Goal: Check status: Check status

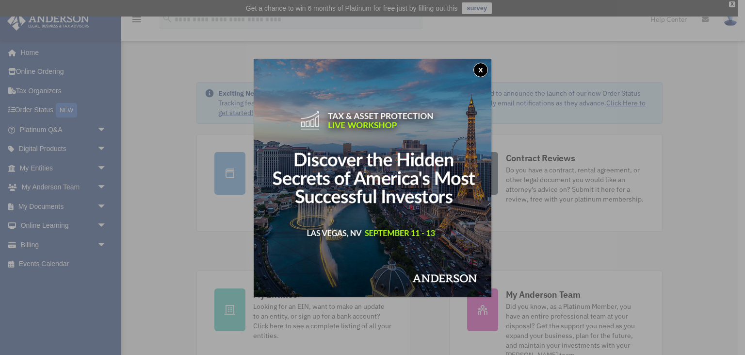
click at [482, 69] on button "x" at bounding box center [481, 70] width 15 height 15
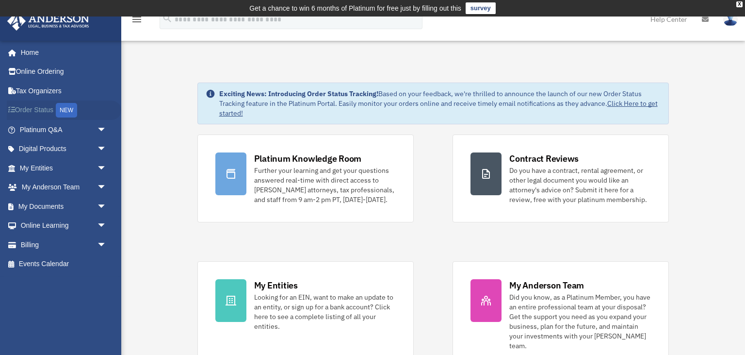
click at [49, 113] on link "Order Status NEW" at bounding box center [64, 110] width 115 height 20
click at [70, 112] on div "NEW" at bounding box center [66, 110] width 21 height 15
click at [70, 206] on link "My Documents arrow_drop_down" at bounding box center [64, 206] width 115 height 19
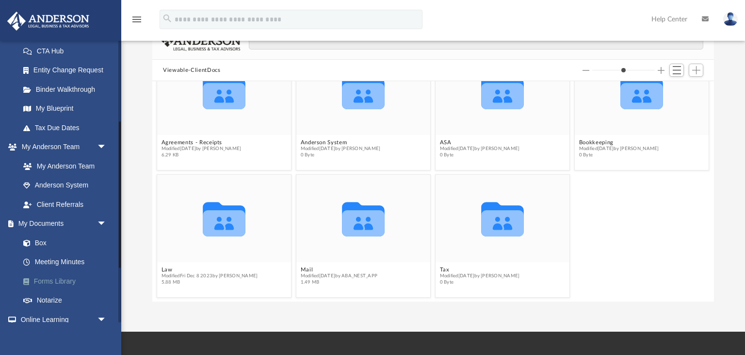
scroll to position [78, 0]
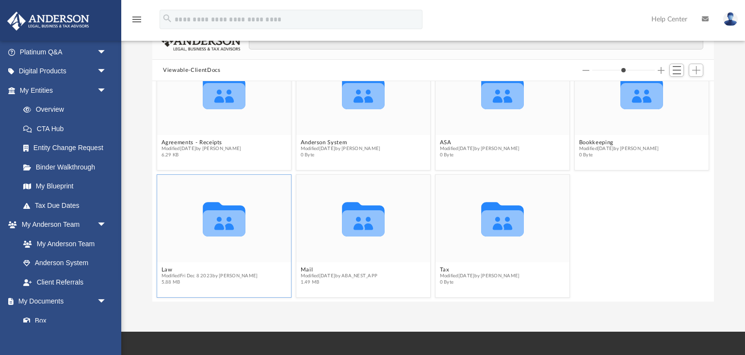
click at [232, 219] on icon "grid" at bounding box center [224, 223] width 43 height 26
click at [230, 220] on icon "grid" at bounding box center [224, 219] width 43 height 34
click at [216, 226] on icon "grid" at bounding box center [224, 219] width 43 height 34
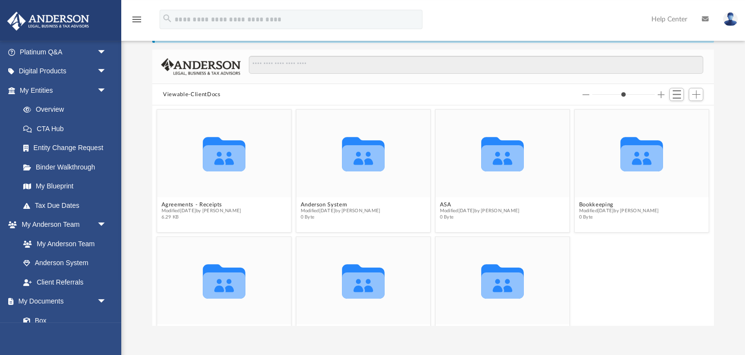
scroll to position [85, 0]
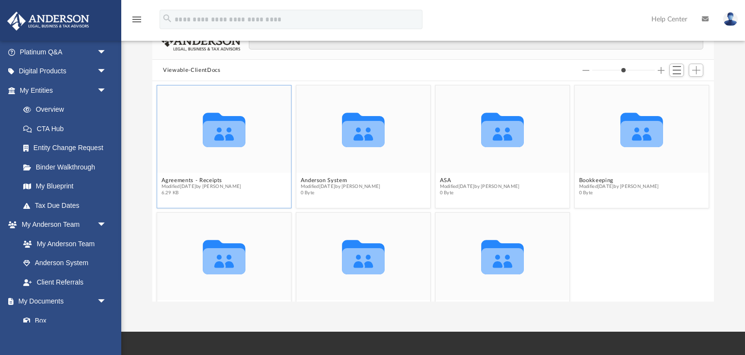
click at [226, 137] on icon "grid" at bounding box center [224, 130] width 43 height 34
click at [358, 144] on icon "grid" at bounding box center [363, 134] width 43 height 26
click at [79, 149] on link "Entity Change Request" at bounding box center [68, 147] width 108 height 19
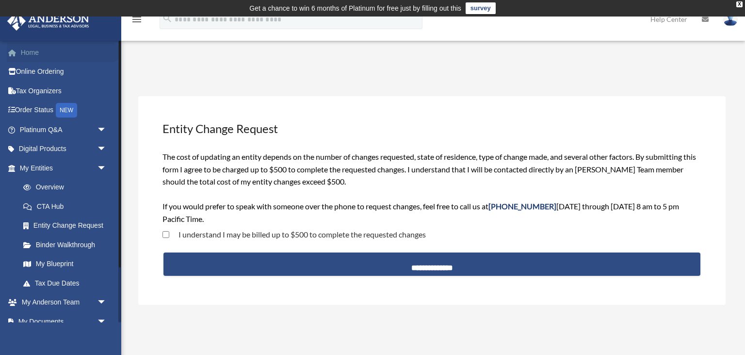
click at [36, 53] on link "Home" at bounding box center [64, 52] width 115 height 19
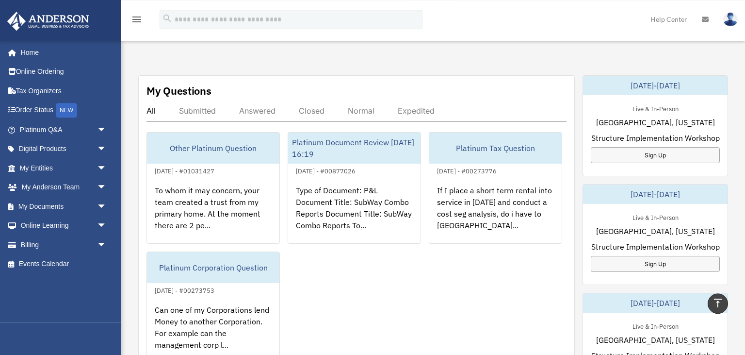
scroll to position [342, 0]
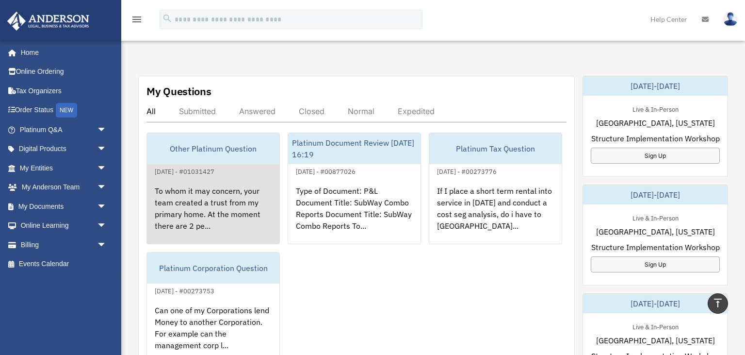
click at [207, 180] on div "To whom it may concern, your team created a trust from my primary home. At the …" at bounding box center [213, 215] width 132 height 76
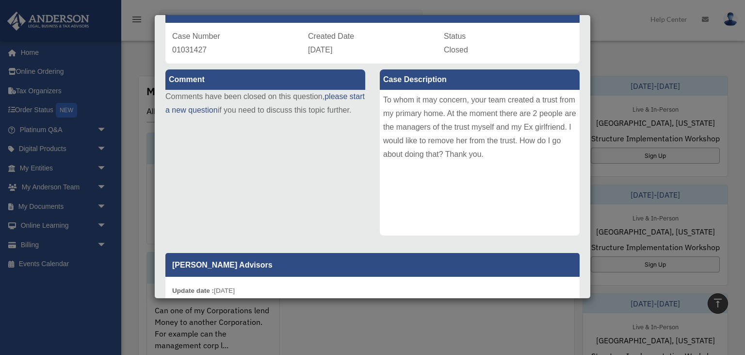
scroll to position [0, 0]
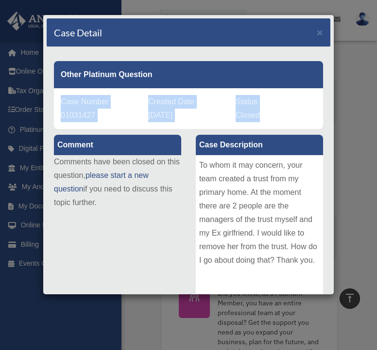
drag, startPoint x: 63, startPoint y: 101, endPoint x: 264, endPoint y: 119, distance: 201.7
click at [264, 119] on div "Case Number 01031427 Created Date July 4, 2025 Status Closed" at bounding box center [188, 108] width 269 height 41
copy div "Case Number 01031427 Created Date July 4, 2025 Status Closed"
click at [152, 223] on div "Comment Comments have been closed on this question, please start a new question…" at bounding box center [188, 319] width 283 height 380
copy div "Comment Case Description To whom it may concern, your team created a trust from…"
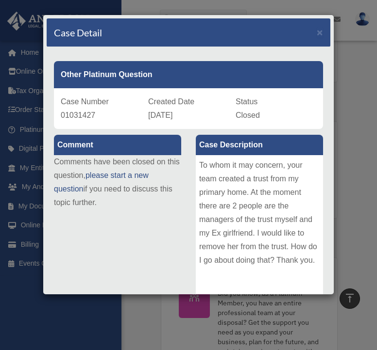
click at [242, 36] on div "Case Detail ×" at bounding box center [188, 32] width 283 height 29
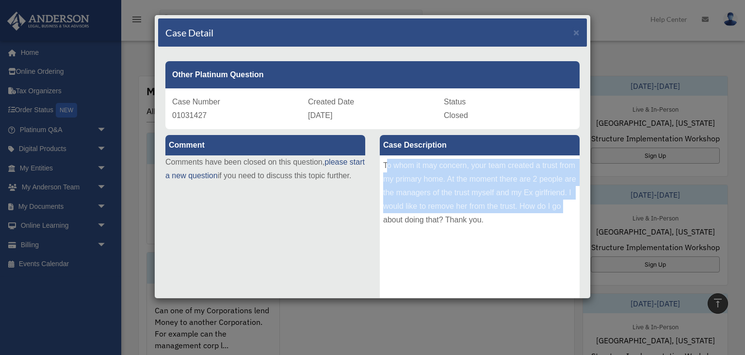
drag, startPoint x: 387, startPoint y: 162, endPoint x: 410, endPoint y: 211, distance: 53.6
click at [411, 214] on div "To whom it may concern, your team created a trust from my primary home. At the …" at bounding box center [480, 228] width 200 height 146
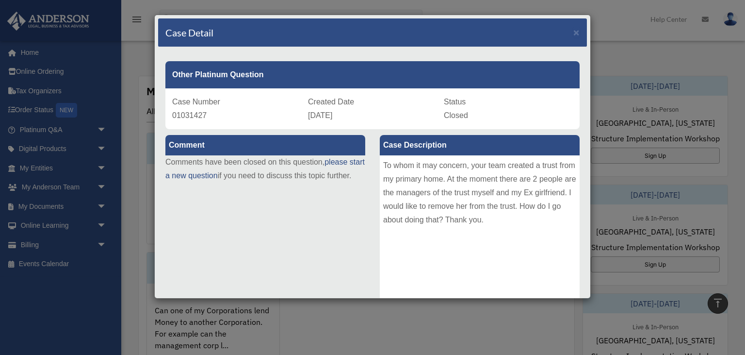
click at [382, 164] on div "To whom it may concern, your team created a trust from my primary home. At the …" at bounding box center [480, 228] width 200 height 146
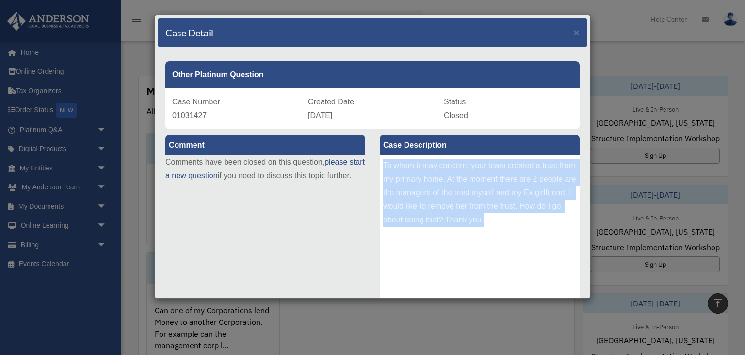
drag, startPoint x: 385, startPoint y: 164, endPoint x: 473, endPoint y: 205, distance: 96.8
click at [515, 222] on div "To whom it may concern, your team created a trust from my primary home. At the …" at bounding box center [480, 228] width 200 height 146
copy div "To whom it may concern, your team created a trust from my primary home. At the …"
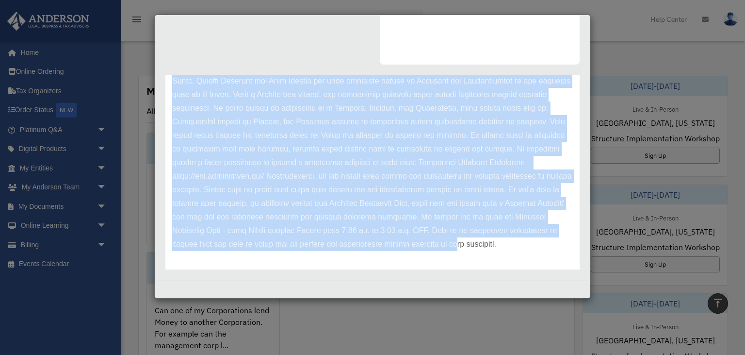
scroll to position [81, 0]
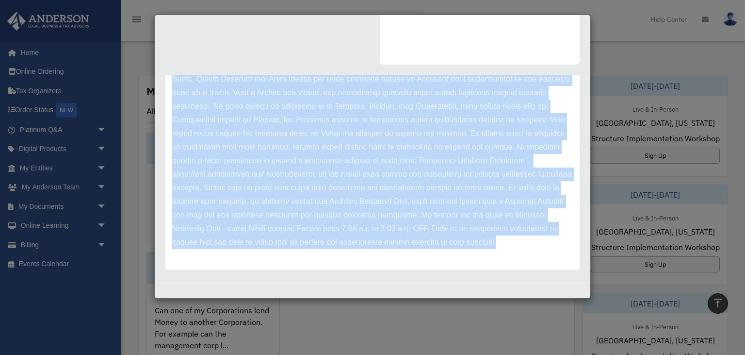
drag, startPoint x: 172, startPoint y: 118, endPoint x: 332, endPoint y: 236, distance: 198.5
click at [346, 250] on div "Update date : 07-07-2025" at bounding box center [372, 147] width 414 height 245
copy div "Update date : 07-07-2025 Hello Abraham, Thank you for submitting your question …"
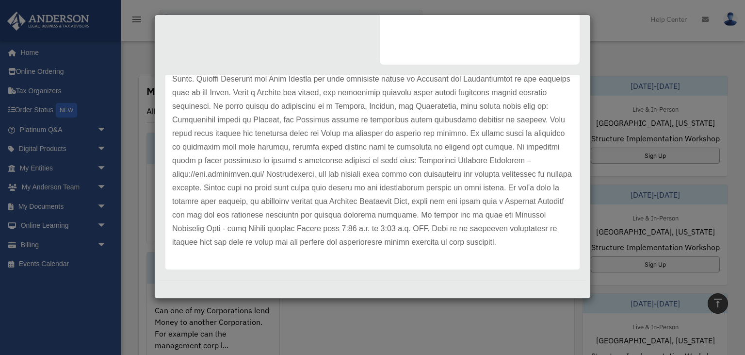
click at [605, 31] on div "Case Detail × Other Platinum Question Case Number 01031427 Created Date July 4,…" at bounding box center [372, 177] width 745 height 355
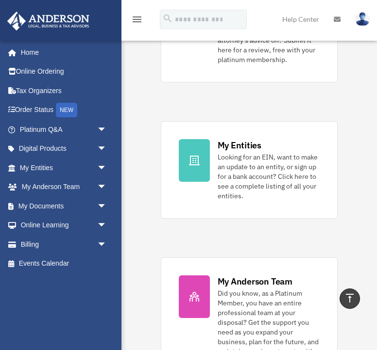
click at [278, 90] on div "Platinum Knowledge Room Further your learning and get your questions answered r…" at bounding box center [249, 100] width 177 height 567
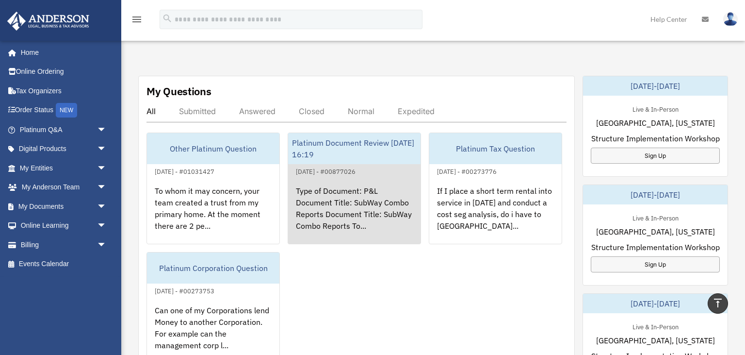
click at [334, 208] on div "Type of Document: P&L Document Title: SubWay Combo Reports Document Title: SubW…" at bounding box center [354, 215] width 132 height 76
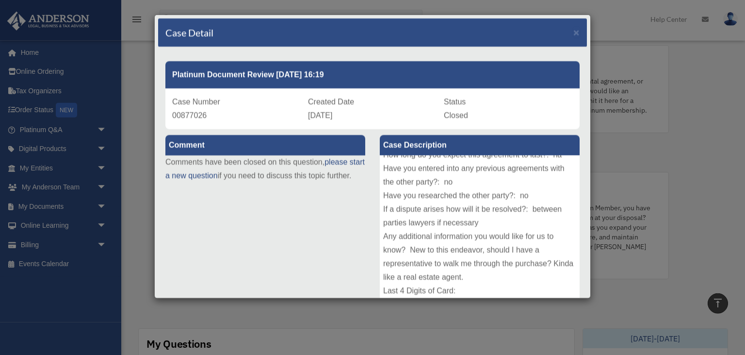
scroll to position [85, 0]
click at [246, 182] on p "Comments have been closed on this question, please start a new question if you …" at bounding box center [265, 168] width 200 height 27
click at [634, 154] on div "Case Detail × Platinum Document Review 02/20/2025 16:19 Case Number 00877026 Cr…" at bounding box center [372, 177] width 745 height 355
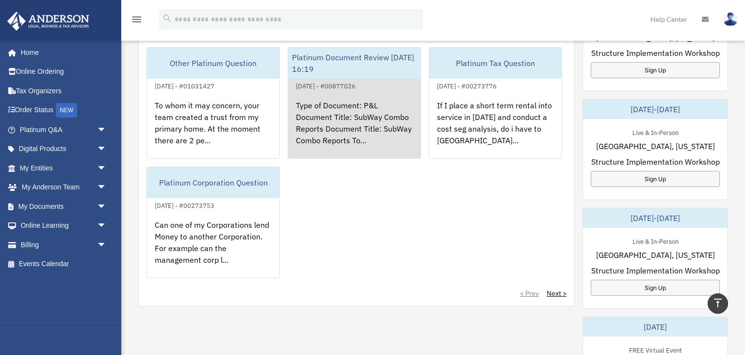
scroll to position [342, 0]
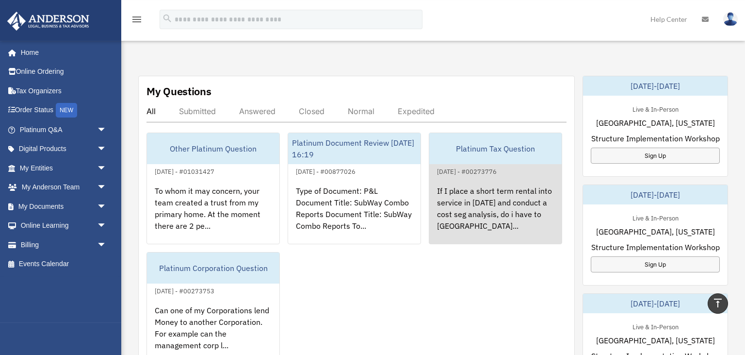
click at [475, 197] on div "If I place a short term rental into service in 2022 and conduct a cost seg anal…" at bounding box center [495, 215] width 132 height 76
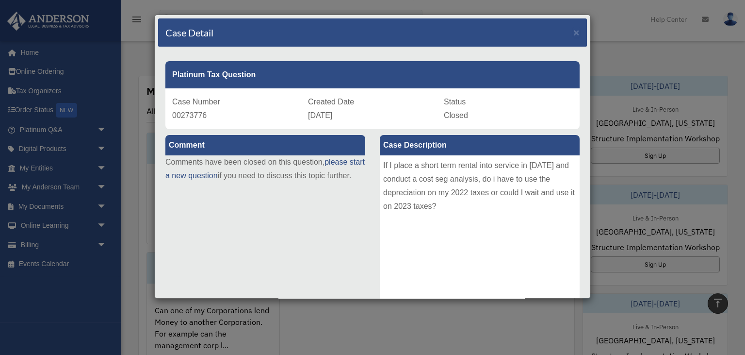
click at [209, 147] on label "Comment" at bounding box center [265, 145] width 200 height 20
click at [216, 143] on label "Comment" at bounding box center [265, 145] width 200 height 20
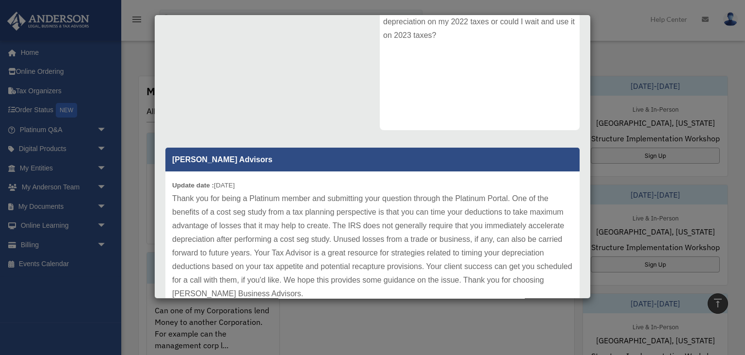
scroll to position [222, 0]
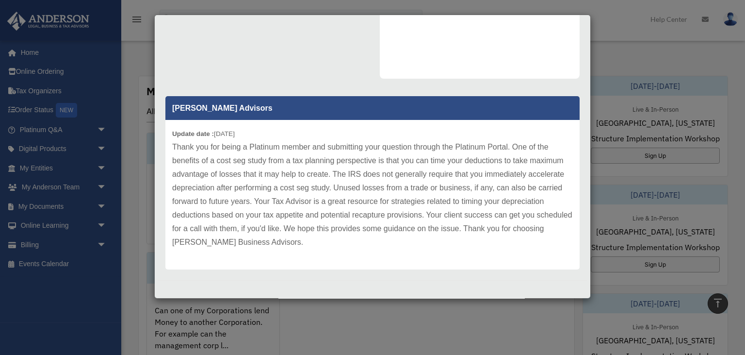
click at [620, 39] on div "Case Detail × Platinum Tax Question Case Number 00273776 Created Date January 6…" at bounding box center [372, 177] width 745 height 355
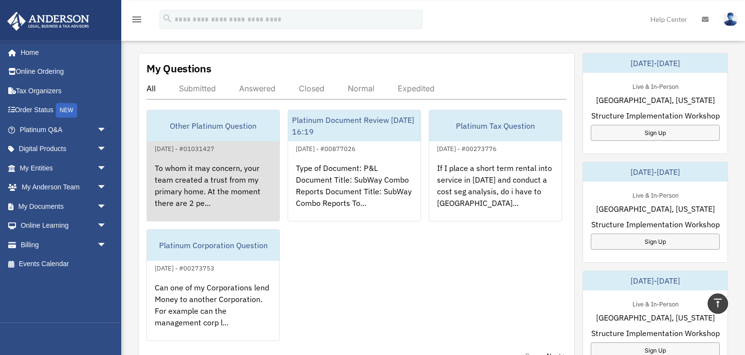
scroll to position [342, 0]
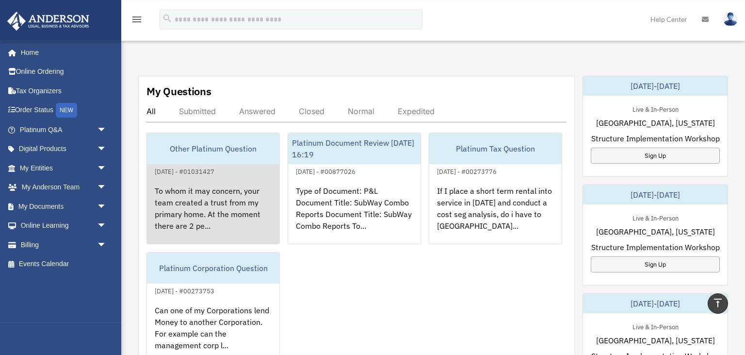
click at [246, 190] on div "To whom it may concern, your team created a trust from my primary home. At the …" at bounding box center [213, 215] width 132 height 76
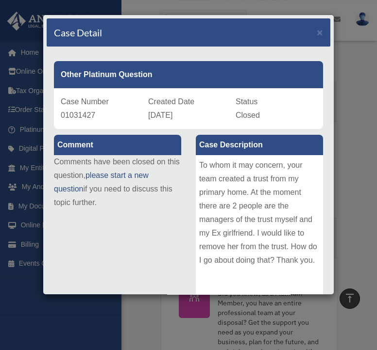
click at [156, 193] on p "Comments have been closed on this question, please start a new question if you …" at bounding box center [117, 182] width 127 height 54
click at [218, 193] on div "To whom it may concern, your team created a trust from my primary home. At the …" at bounding box center [259, 228] width 127 height 146
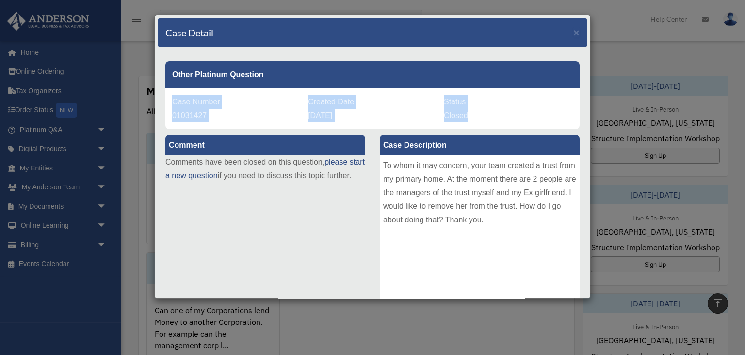
drag, startPoint x: 173, startPoint y: 98, endPoint x: 482, endPoint y: 118, distance: 310.3
click at [482, 118] on div "Case Number 01031427 Created Date July 4, 2025 Status Closed" at bounding box center [372, 108] width 414 height 41
copy div "Case Number 01031427 Created Date July 4, 2025 Status Closed"
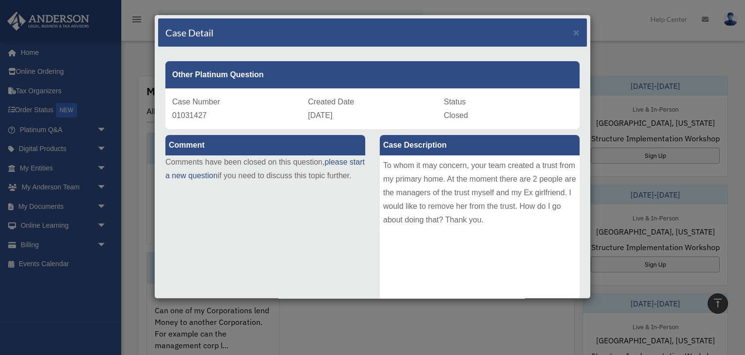
click at [599, 106] on div "Case Detail × Other Platinum Question Case Number 01031427 Created Date July 4,…" at bounding box center [372, 177] width 745 height 355
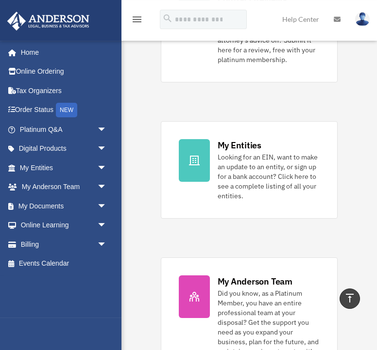
click at [308, 86] on div "Platinum Knowledge Room Further your learning and get your questions answered r…" at bounding box center [249, 100] width 177 height 567
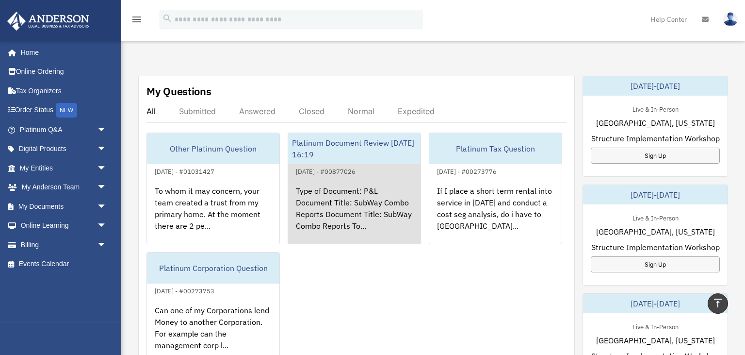
click at [335, 177] on div "Type of Document: P&L Document Title: SubWay Combo Reports Document Title: SubW…" at bounding box center [354, 215] width 132 height 76
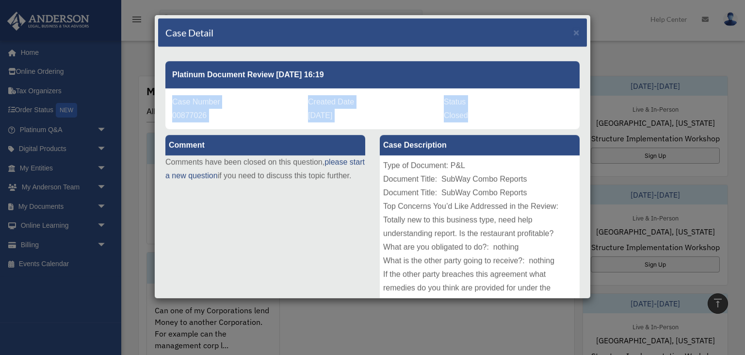
drag, startPoint x: 174, startPoint y: 102, endPoint x: 487, endPoint y: 117, distance: 313.3
click at [487, 117] on div "Case Number 00877026 Created Date February 20, 2025 Status Closed" at bounding box center [372, 108] width 414 height 41
copy div "Case Number 00877026 Created Date February 20, 2025 Status Closed"
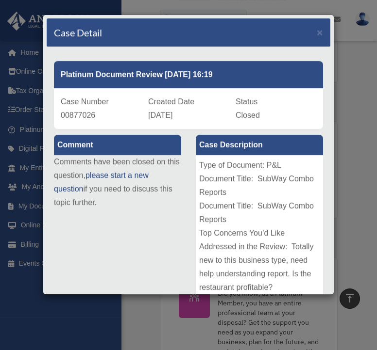
click at [169, 198] on p "Comments have been closed on this question, please start a new question if you …" at bounding box center [117, 182] width 127 height 54
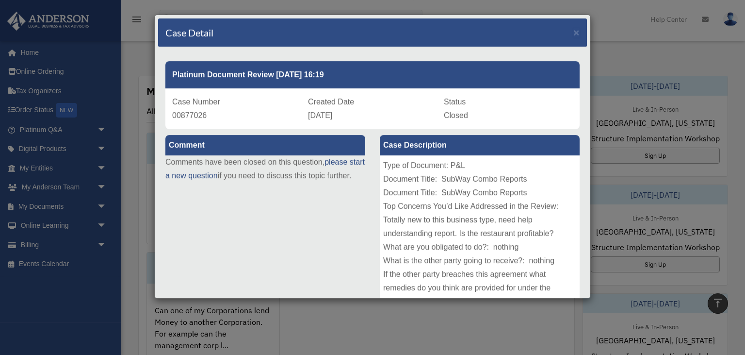
click at [401, 187] on div "Type of Document: P&L Document Title: SubWay Combo Reports Document Title: SubW…" at bounding box center [480, 228] width 200 height 146
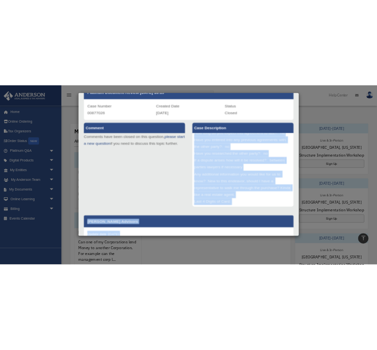
scroll to position [64, 0]
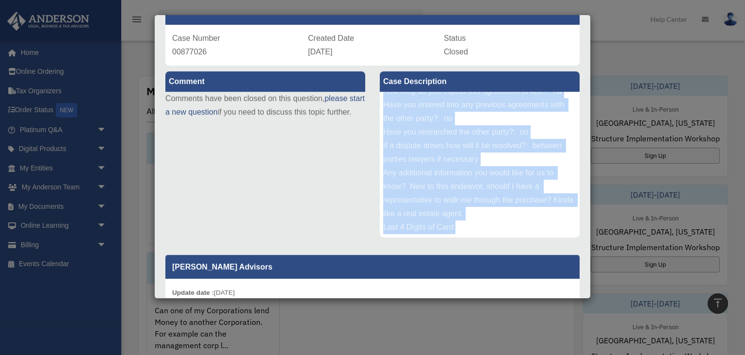
drag, startPoint x: 383, startPoint y: 165, endPoint x: 529, endPoint y: 224, distance: 157.9
click at [529, 224] on div "Type of Document: P&L Document Title: SubWay Combo Reports Document Title: SubW…" at bounding box center [480, 165] width 200 height 146
copy div "Type of Document: P&L Document Title: SubWay Combo Reports Document Title: SubW…"
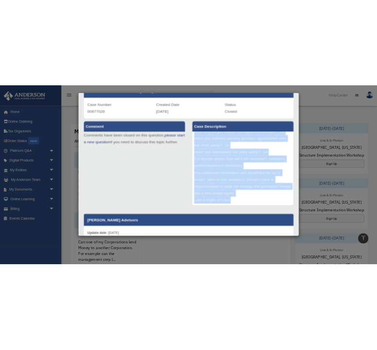
scroll to position [160, 0]
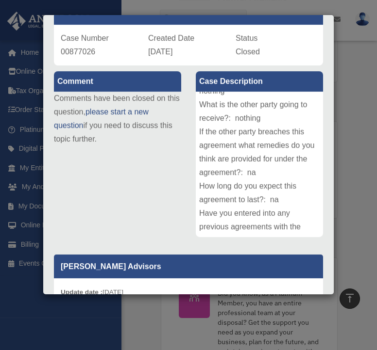
click at [172, 193] on div "Comment Comments have been closed on this question, please start a new question…" at bounding box center [188, 256] width 283 height 380
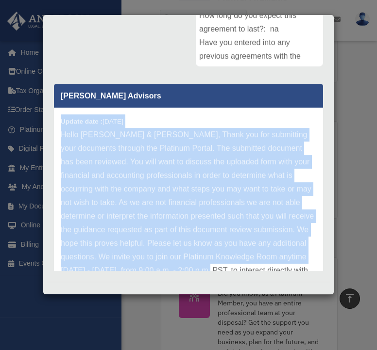
scroll to position [27, 0]
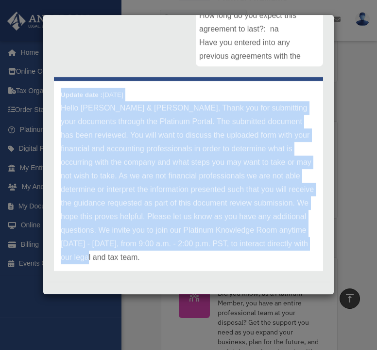
drag, startPoint x: 61, startPoint y: 121, endPoint x: 180, endPoint y: 264, distance: 185.7
click at [185, 271] on div "Anderson Advisors Update date : 02-21-2025 Hello Abraham & Rosa, Thank you for …" at bounding box center [188, 174] width 283 height 194
copy div "Update date : 02-21-2025 Hello Abraham & Rosa, Thank you for submitting your do…"
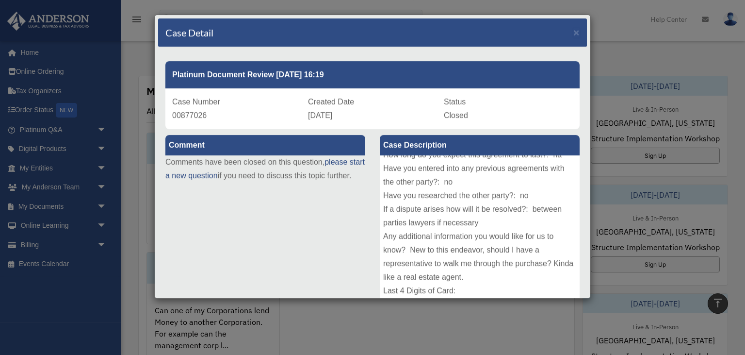
scroll to position [160, 0]
click at [577, 30] on span "×" at bounding box center [577, 32] width 6 height 11
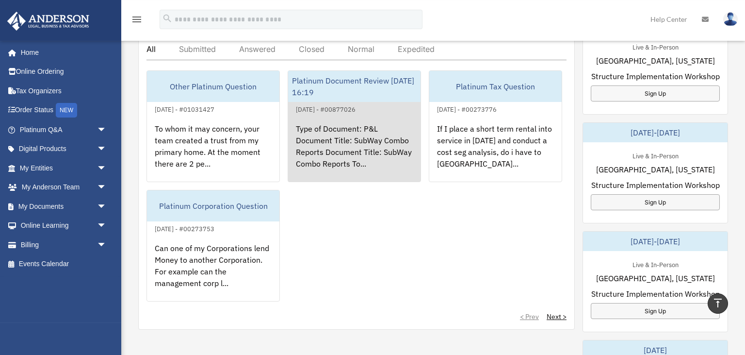
scroll to position [427, 0]
